Goal: Task Accomplishment & Management: Use online tool/utility

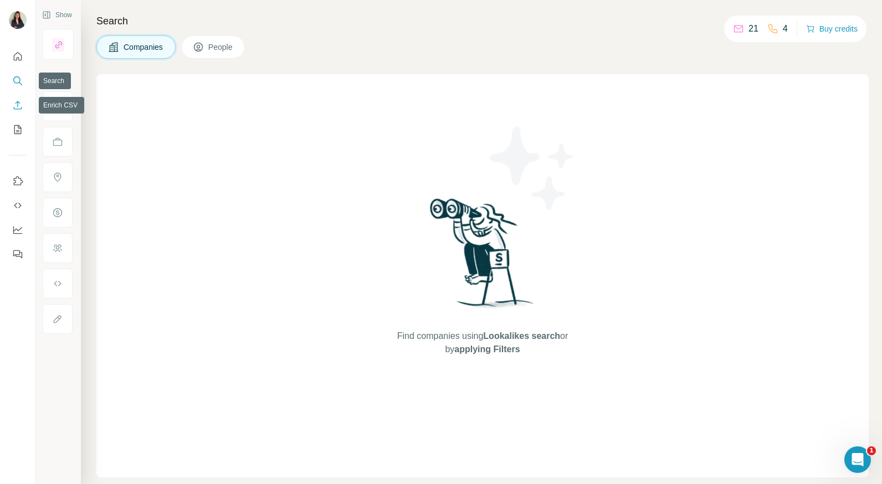
click at [21, 110] on icon "Enrich CSV" at bounding box center [17, 105] width 11 height 11
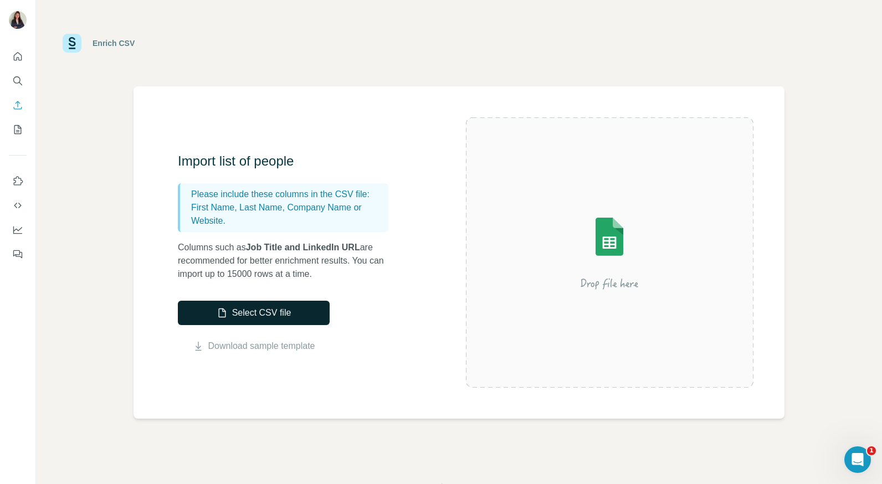
click at [267, 308] on button "Select CSV file" at bounding box center [254, 313] width 152 height 24
click at [240, 309] on button "Select CSV file" at bounding box center [254, 313] width 152 height 24
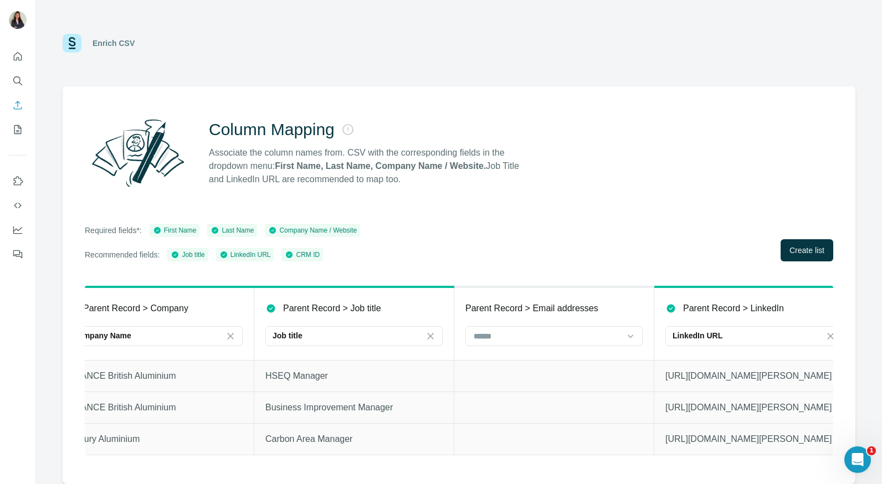
scroll to position [0, 1052]
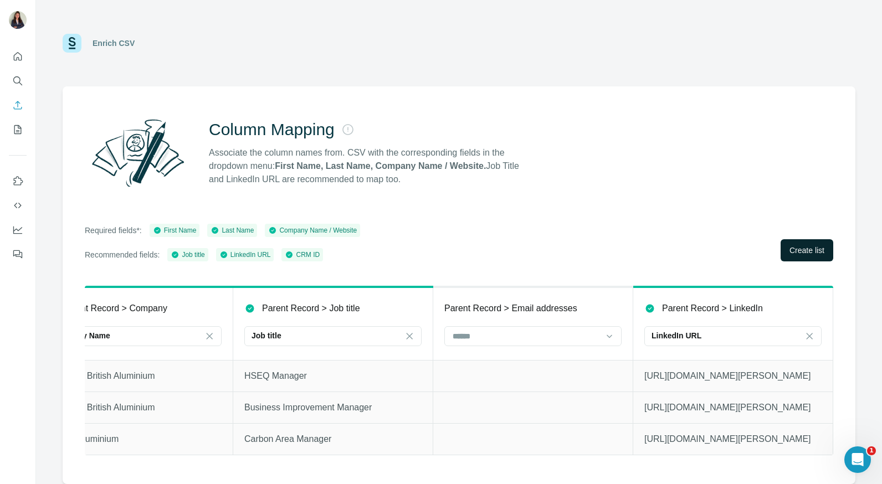
click at [795, 245] on span "Create list" at bounding box center [807, 250] width 35 height 11
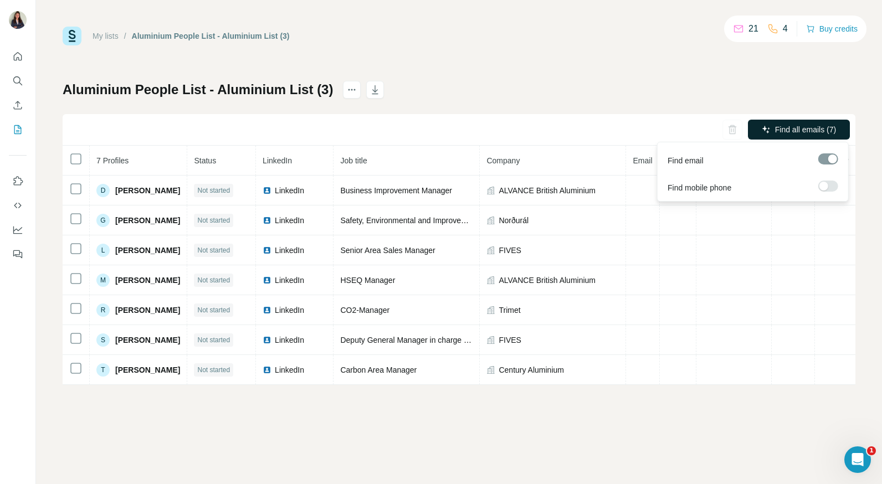
click at [789, 135] on button "Find all emails (7)" at bounding box center [799, 130] width 102 height 20
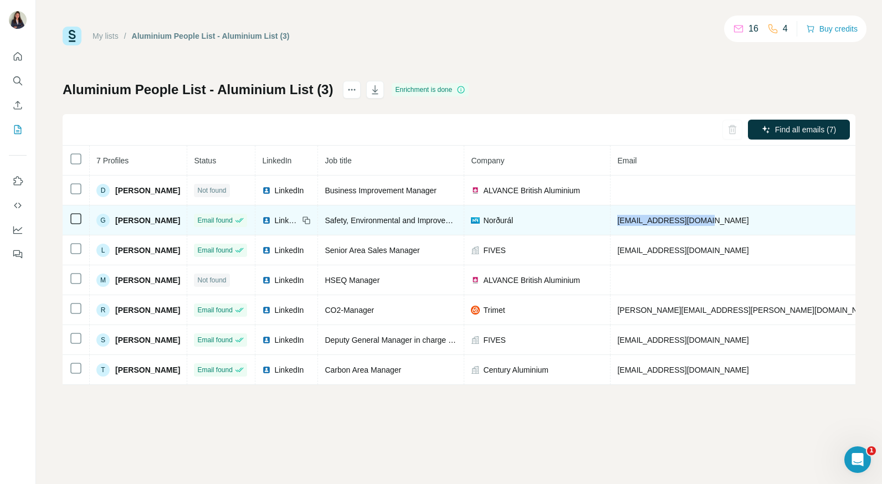
drag, startPoint x: 637, startPoint y: 222, endPoint x: 739, endPoint y: 222, distance: 102.0
click at [739, 222] on td "[EMAIL_ADDRESS][DOMAIN_NAME]" at bounding box center [747, 221] width 273 height 30
drag, startPoint x: 739, startPoint y: 222, endPoint x: 693, endPoint y: 217, distance: 46.3
copy span "[EMAIL_ADDRESS][DOMAIN_NAME]"
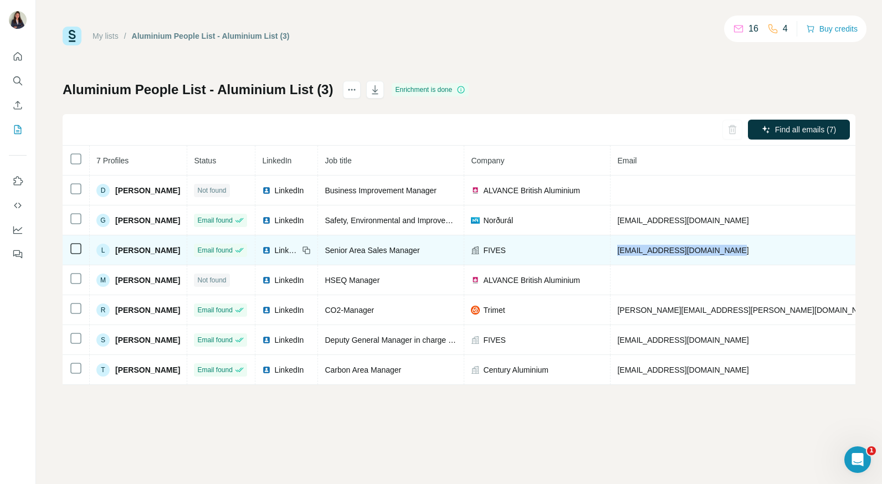
drag, startPoint x: 746, startPoint y: 250, endPoint x: 632, endPoint y: 251, distance: 114.2
click at [632, 251] on td "[EMAIL_ADDRESS][DOMAIN_NAME]" at bounding box center [747, 251] width 273 height 30
drag, startPoint x: 632, startPoint y: 251, endPoint x: 674, endPoint y: 245, distance: 42.0
copy span "[EMAIL_ADDRESS][DOMAIN_NAME]"
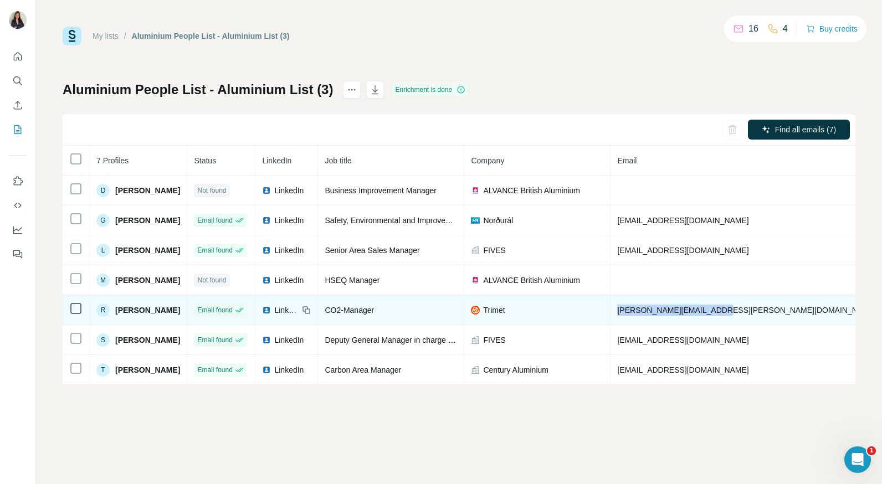
drag, startPoint x: 745, startPoint y: 310, endPoint x: 636, endPoint y: 314, distance: 109.8
click at [636, 314] on td "[PERSON_NAME][EMAIL_ADDRESS][PERSON_NAME][DOMAIN_NAME]" at bounding box center [747, 310] width 273 height 30
drag, startPoint x: 636, startPoint y: 314, endPoint x: 668, endPoint y: 306, distance: 33.2
copy span "[PERSON_NAME][EMAIL_ADDRESS][PERSON_NAME][DOMAIN_NAME]"
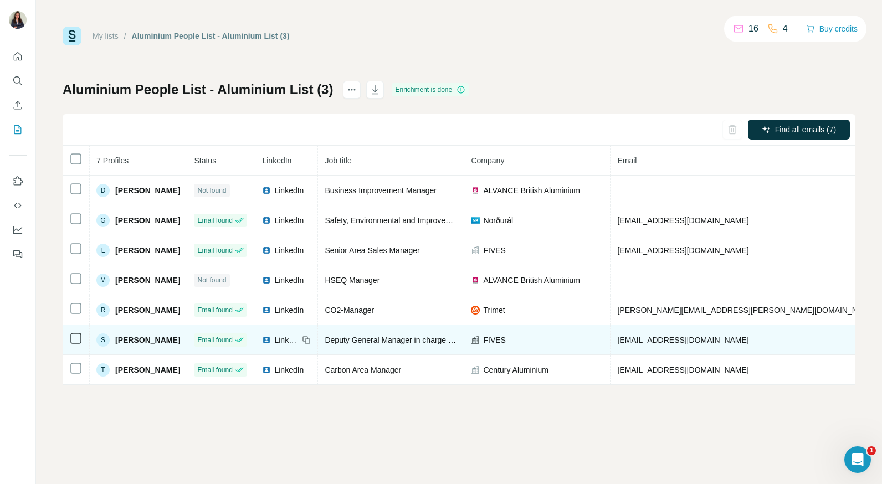
click at [749, 342] on span "[EMAIL_ADDRESS][DOMAIN_NAME]" at bounding box center [682, 340] width 131 height 9
drag, startPoint x: 768, startPoint y: 340, endPoint x: 627, endPoint y: 345, distance: 140.9
click at [627, 345] on tr "S [PERSON_NAME] Email found LinkedIn Deputy General Manager in charge of Alumin…" at bounding box center [611, 340] width 1097 height 30
drag, startPoint x: 627, startPoint y: 345, endPoint x: 650, endPoint y: 340, distance: 23.4
copy tr "[EMAIL_ADDRESS][DOMAIN_NAME]"
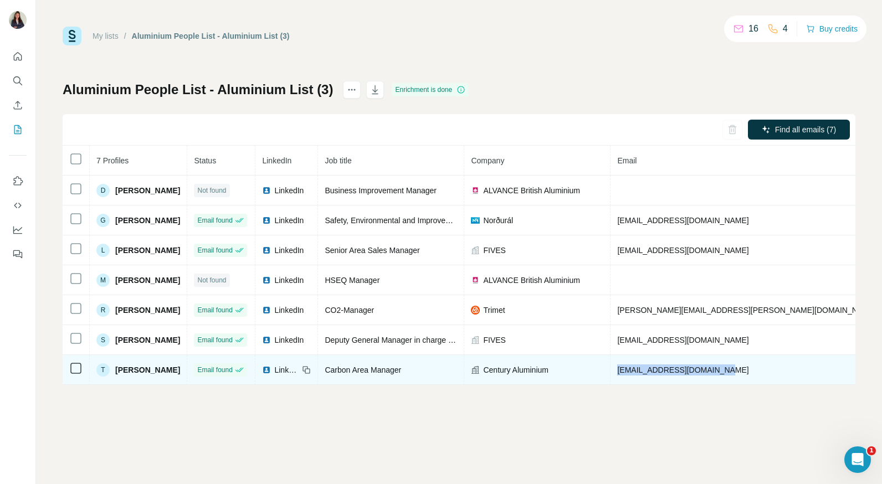
drag, startPoint x: 745, startPoint y: 370, endPoint x: 633, endPoint y: 377, distance: 112.2
click at [633, 377] on td "[EMAIL_ADDRESS][DOMAIN_NAME]" at bounding box center [747, 370] width 273 height 30
drag, startPoint x: 633, startPoint y: 377, endPoint x: 645, endPoint y: 373, distance: 12.5
copy span "[EMAIL_ADDRESS][DOMAIN_NAME]"
